Goal: Information Seeking & Learning: Check status

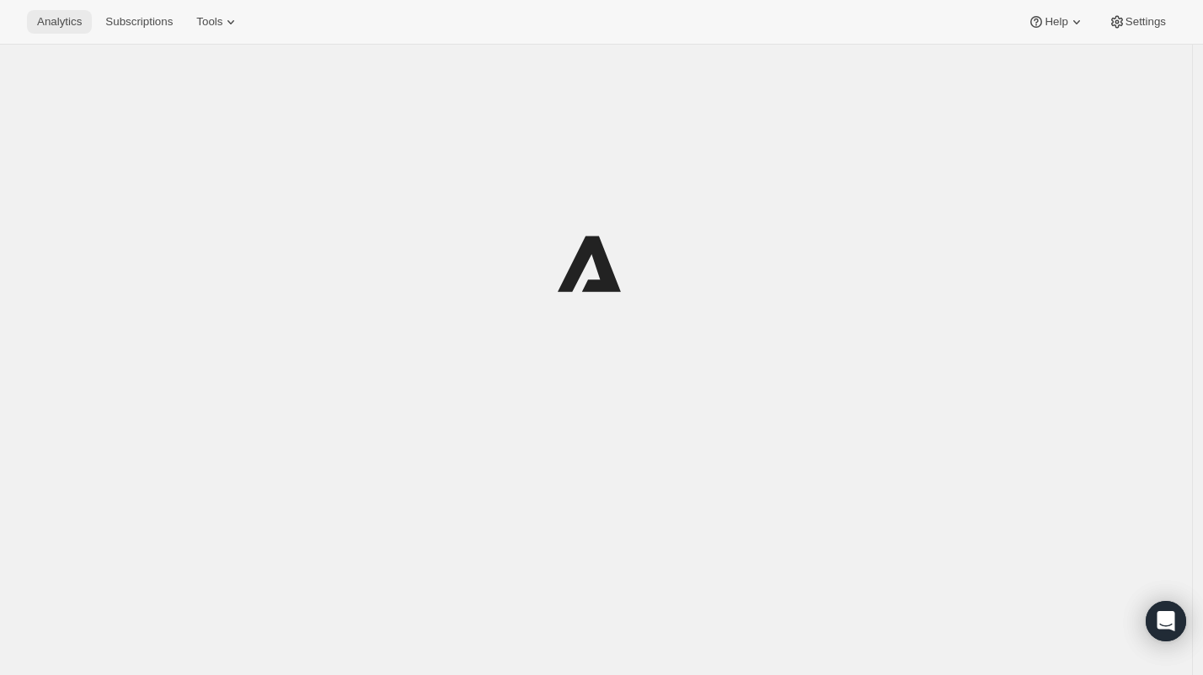
click at [60, 16] on span "Analytics" at bounding box center [59, 21] width 45 height 13
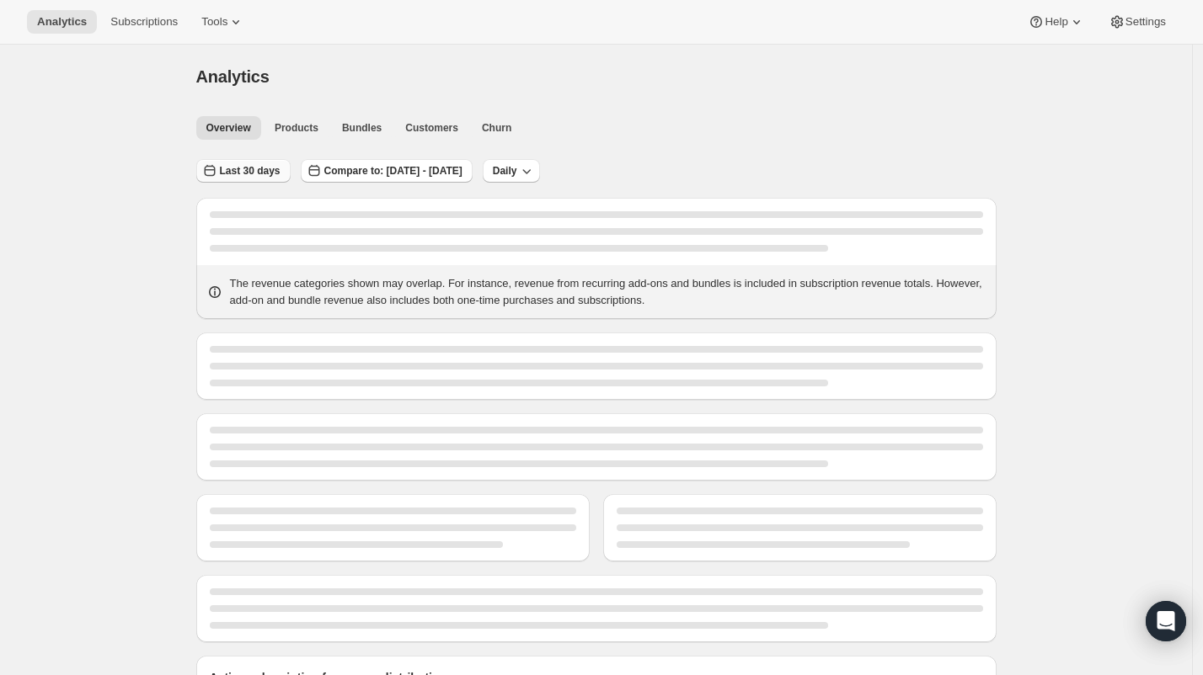
click at [243, 166] on span "Last 30 days" at bounding box center [250, 170] width 61 height 13
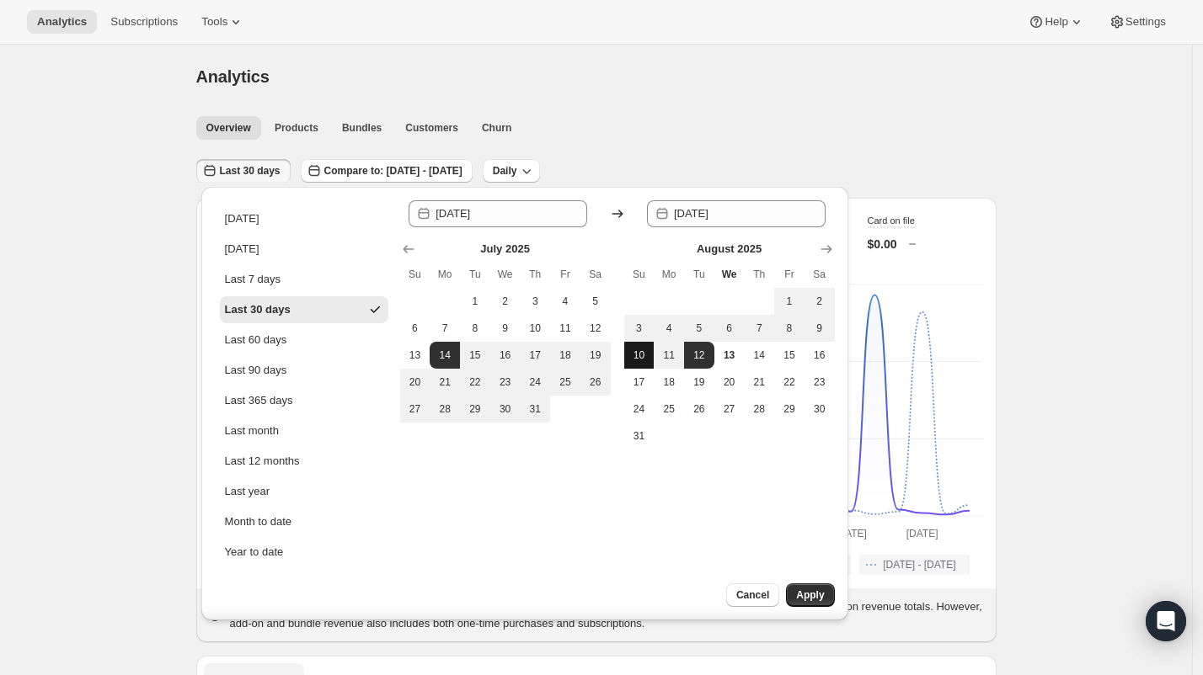
click at [640, 349] on span "10" at bounding box center [639, 355] width 17 height 13
type input "[DATE]"
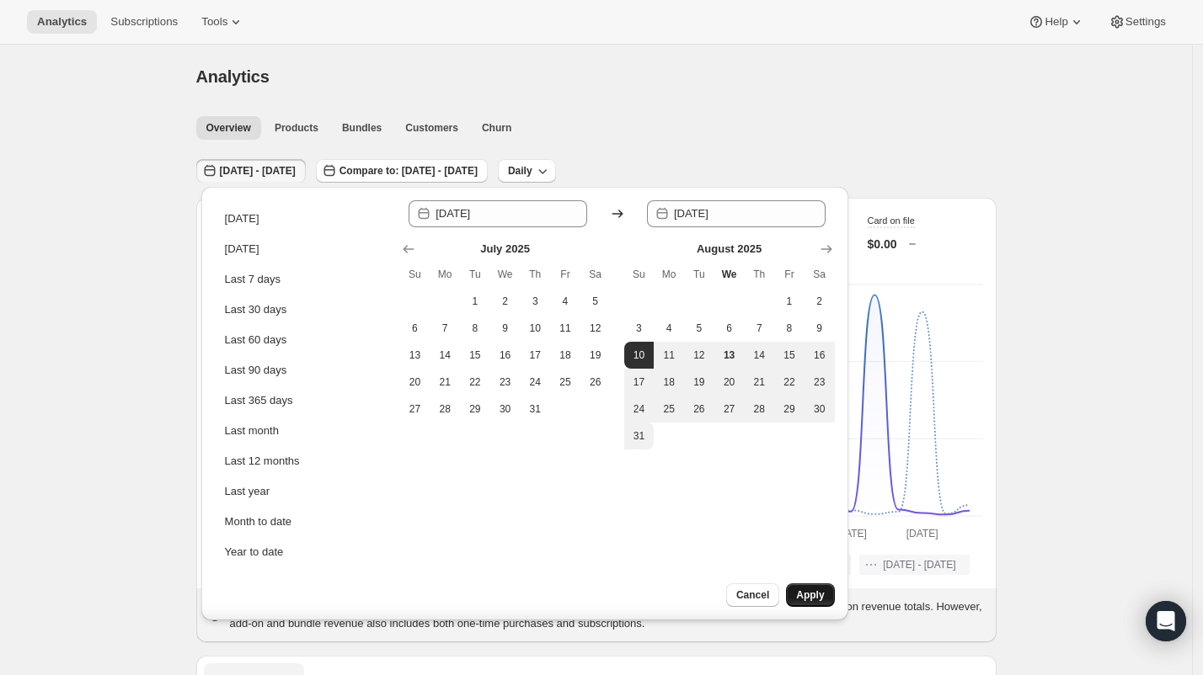
click at [808, 596] on span "Apply" at bounding box center [810, 595] width 28 height 13
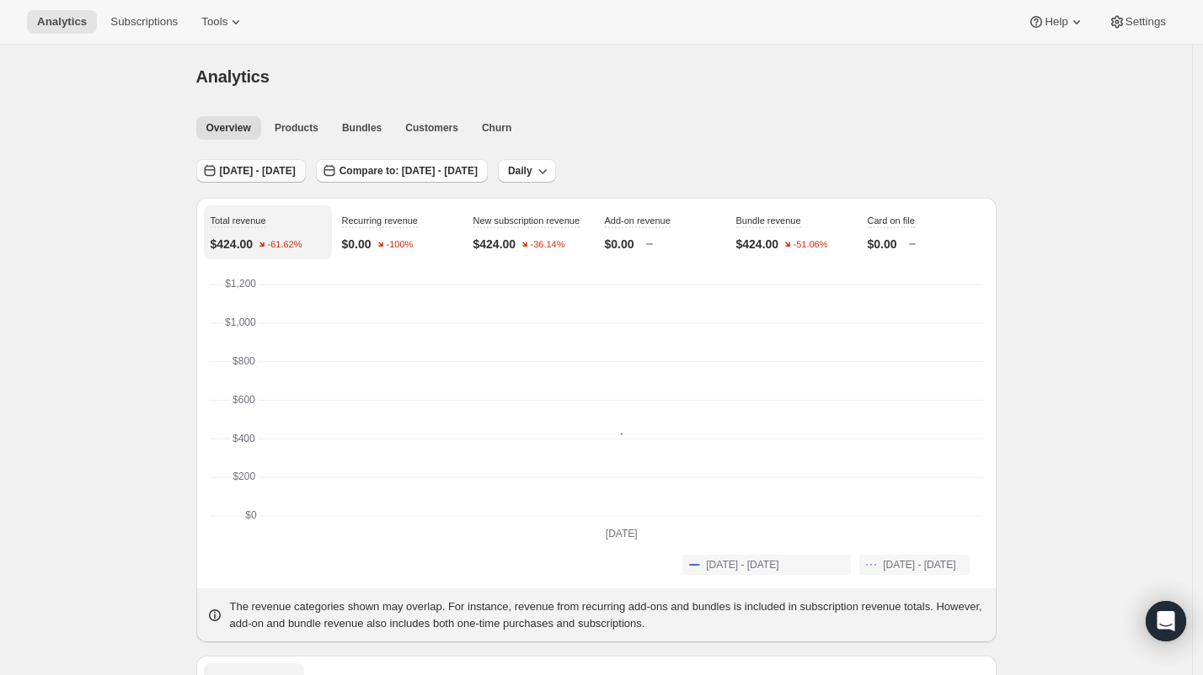
click at [248, 175] on span "[DATE] - [DATE]" at bounding box center [258, 170] width 76 height 13
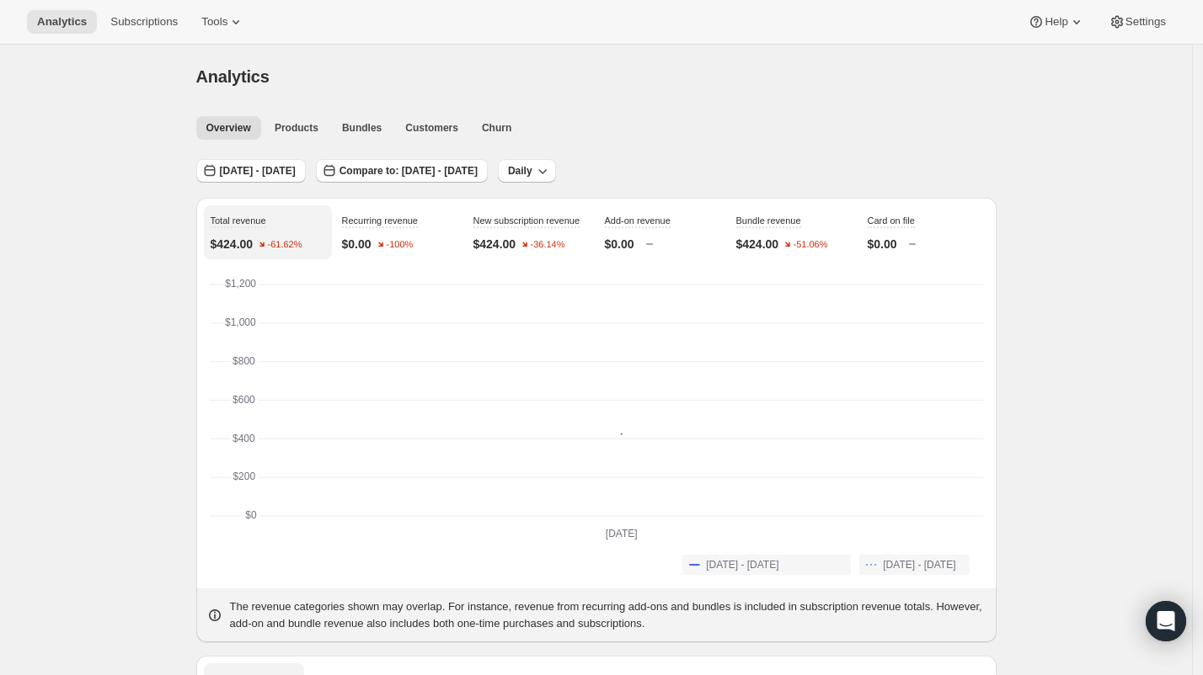
click at [259, 179] on button "[DATE] - [DATE]" at bounding box center [250, 171] width 109 height 24
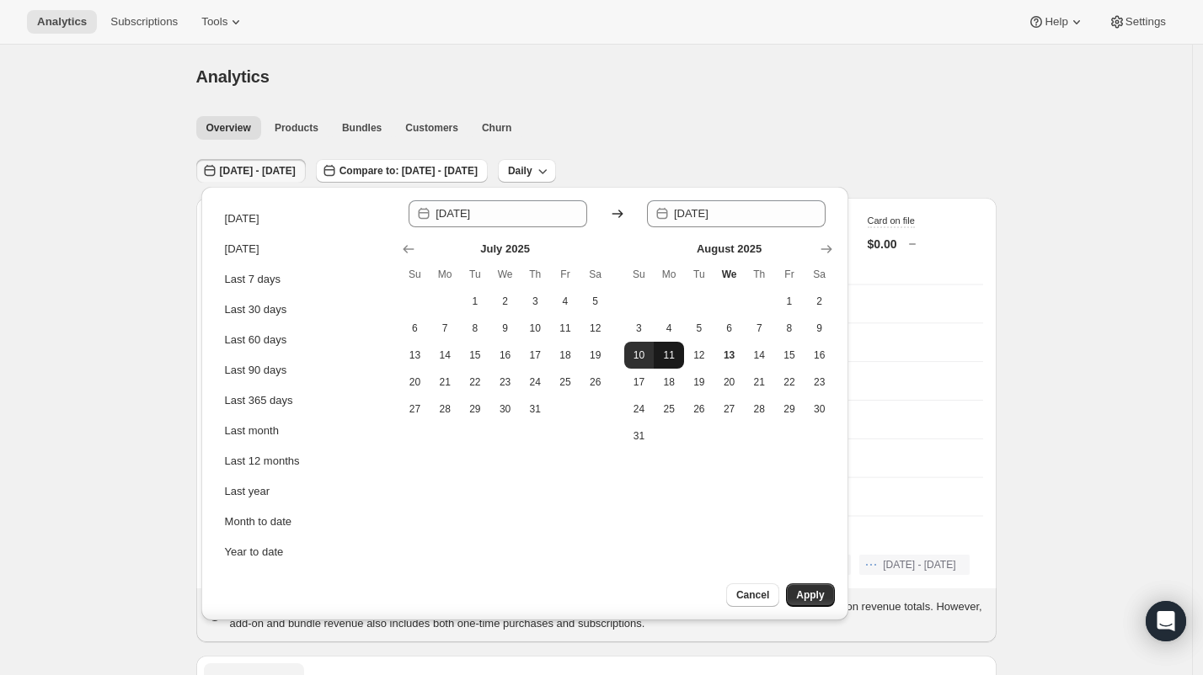
click at [676, 355] on span "11" at bounding box center [668, 355] width 17 height 13
type input "[DATE]"
click at [676, 355] on span "11" at bounding box center [668, 355] width 17 height 13
type input "[DATE]"
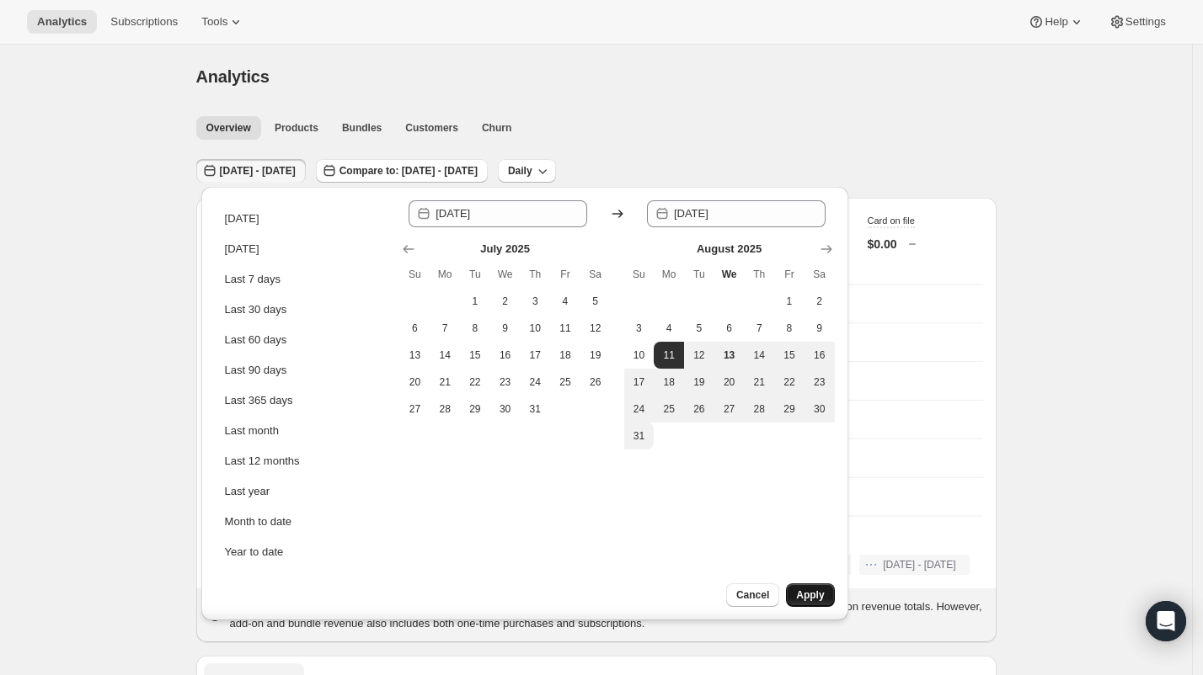
click at [824, 591] on span "Apply" at bounding box center [810, 595] width 28 height 13
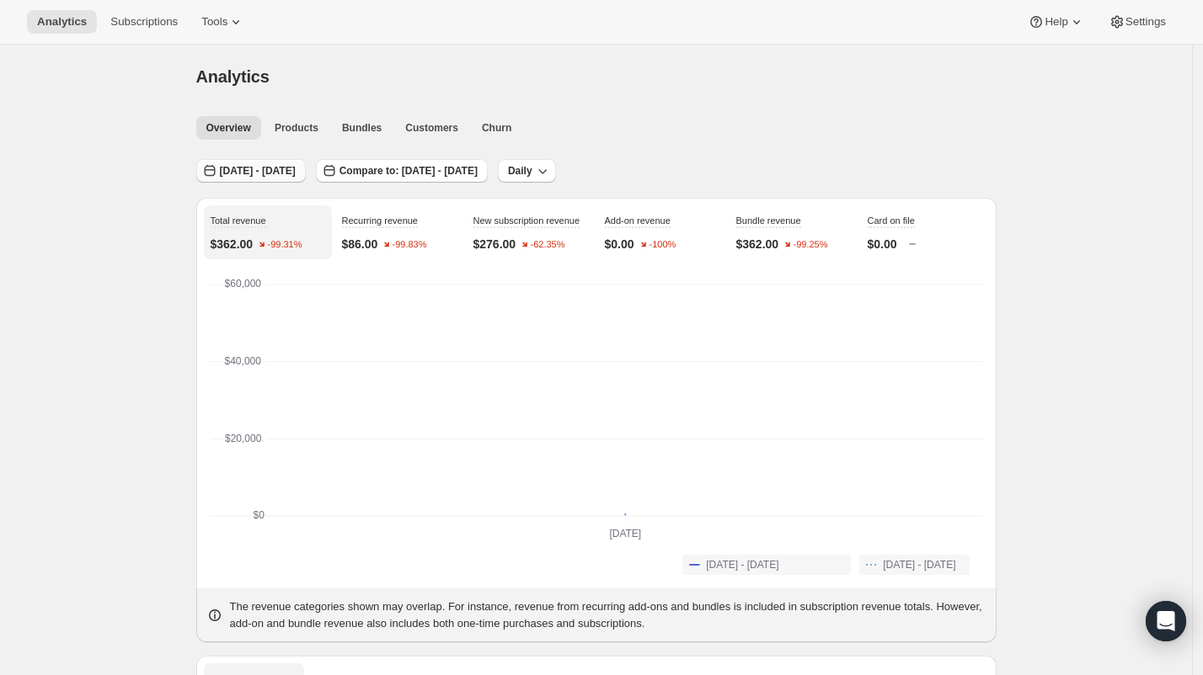
click at [269, 170] on span "[DATE] - [DATE]" at bounding box center [258, 170] width 76 height 13
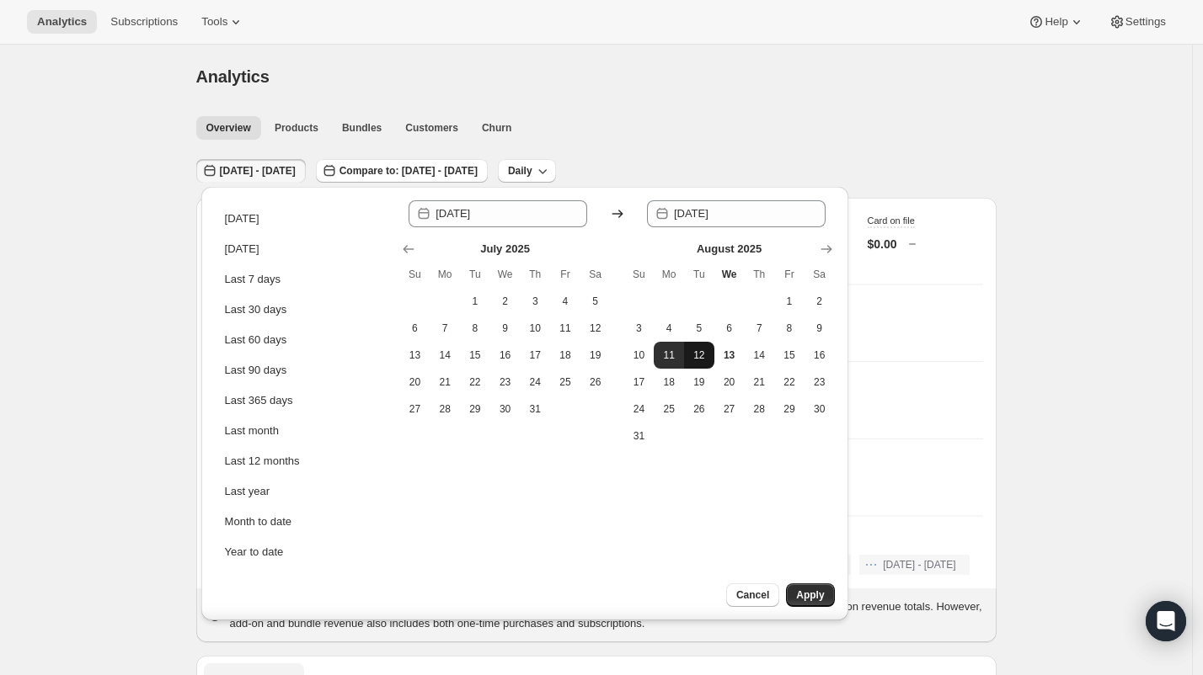
click at [704, 359] on span "12" at bounding box center [699, 355] width 17 height 13
type input "[DATE]"
click at [705, 358] on span "12" at bounding box center [699, 355] width 17 height 13
type input "[DATE]"
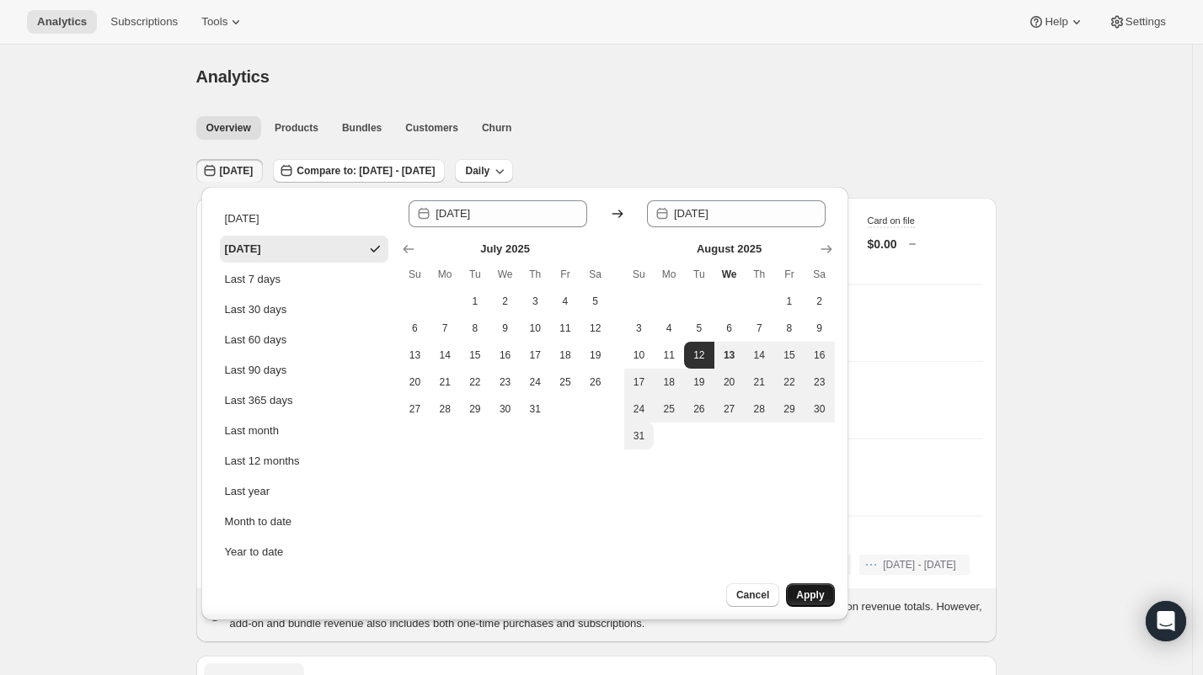
click at [801, 594] on span "Apply" at bounding box center [810, 595] width 28 height 13
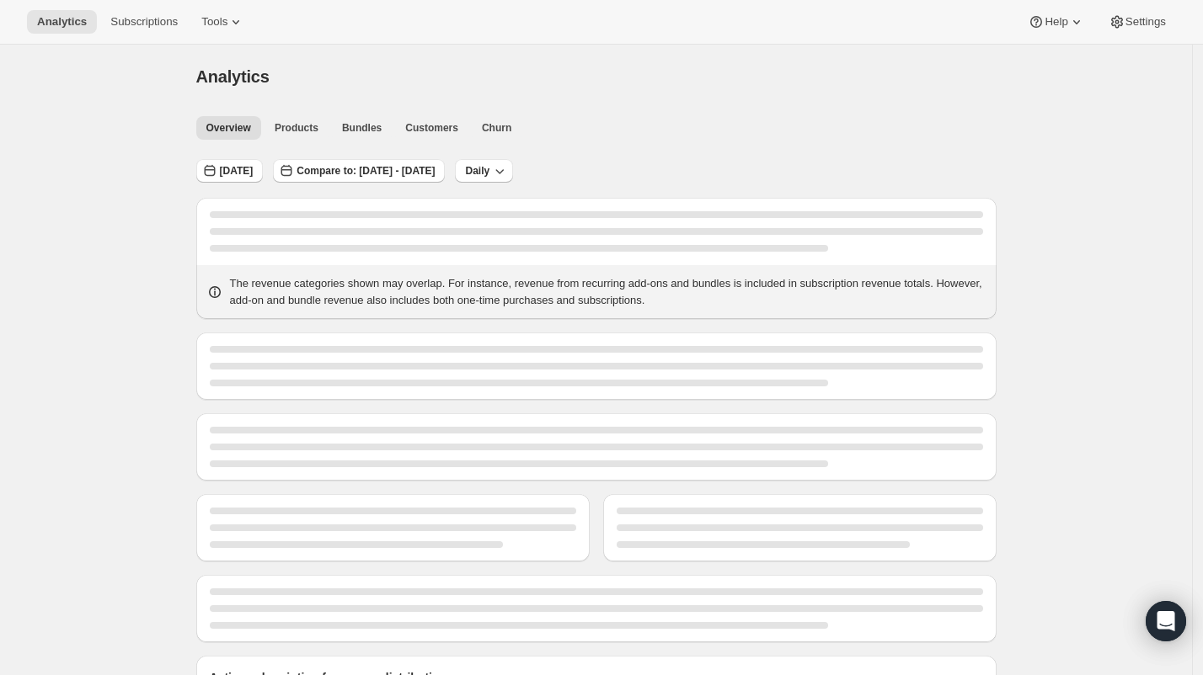
scroll to position [245, 0]
